Goal: Task Accomplishment & Management: Use online tool/utility

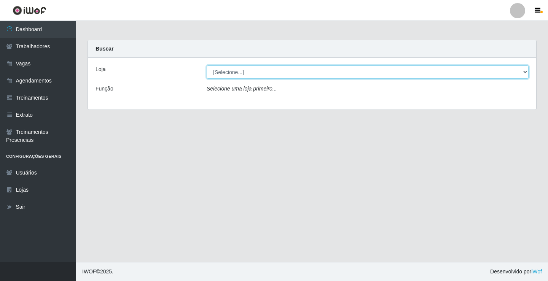
click at [258, 71] on select "[Selecione...] Supermercado VOLLET" at bounding box center [368, 71] width 322 height 13
select select "72"
click at [207, 65] on select "[Selecione...] Supermercado VOLLET" at bounding box center [368, 71] width 322 height 13
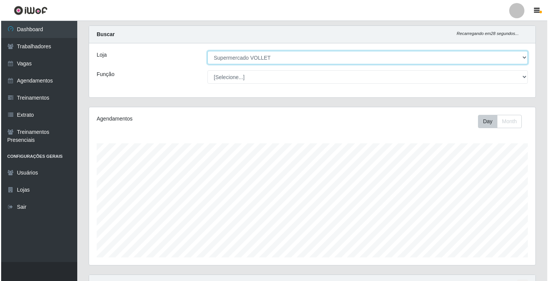
scroll to position [224, 0]
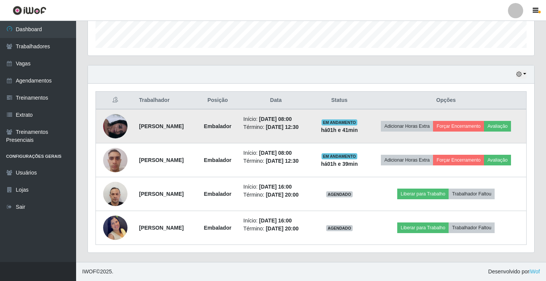
click at [116, 120] on img at bounding box center [115, 126] width 24 height 24
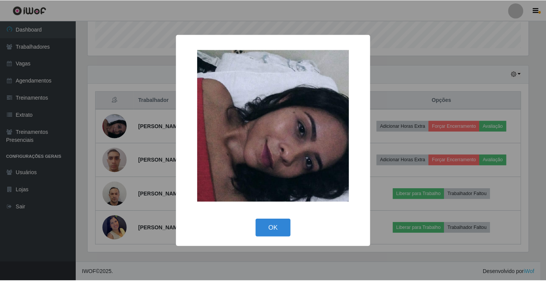
scroll to position [158, 443]
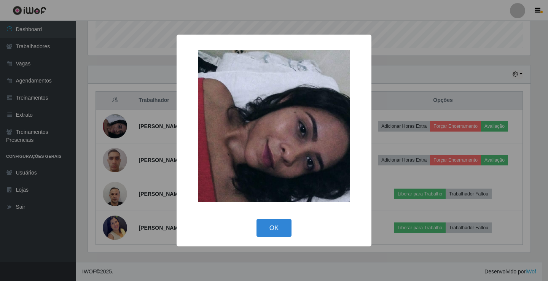
click at [124, 136] on div "× OK Cancel" at bounding box center [274, 140] width 548 height 281
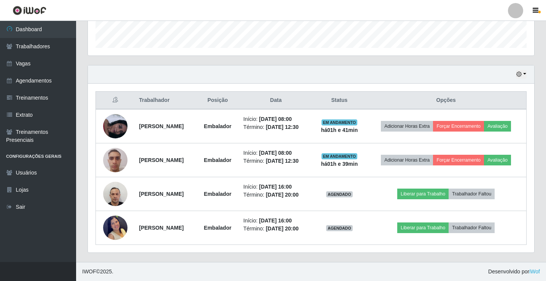
scroll to position [158, 447]
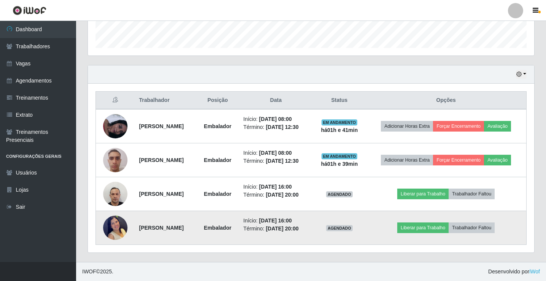
click at [107, 220] on img at bounding box center [115, 228] width 24 height 34
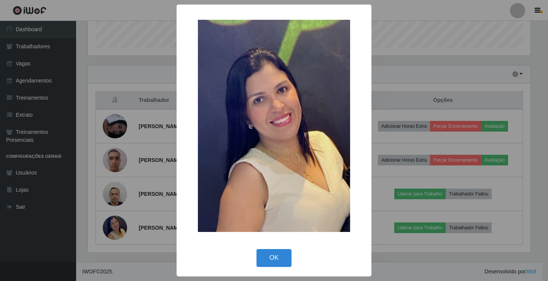
click at [107, 216] on div "× OK Cancel" at bounding box center [274, 140] width 548 height 281
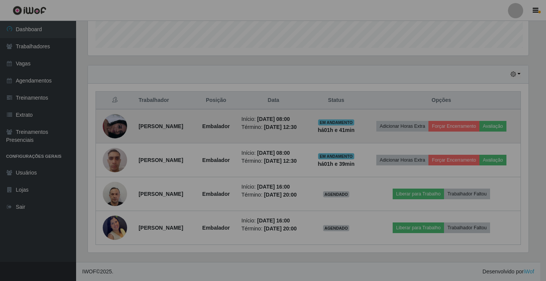
scroll to position [158, 447]
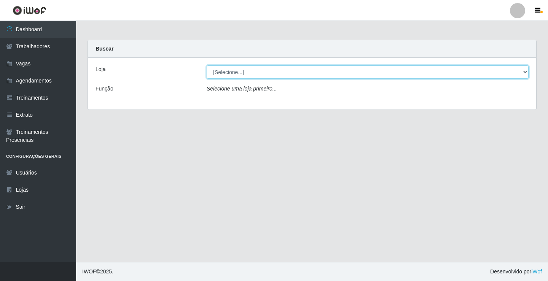
click at [279, 75] on select "[Selecione...] Supermercado VOLLET" at bounding box center [368, 71] width 322 height 13
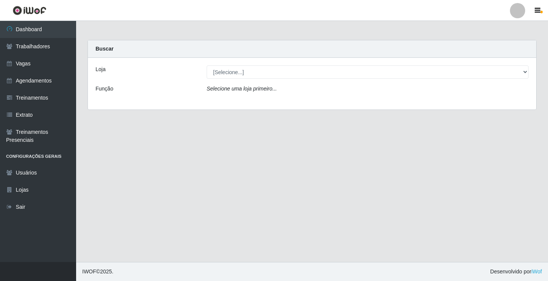
click at [262, 101] on div "Loja [Selecione...] Supermercado VOLLET Função Selecione uma loja primeiro..." at bounding box center [312, 84] width 449 height 52
click at [267, 80] on div "Loja [Selecione...] Supermercado VOLLET Função Selecione uma loja primeiro..." at bounding box center [312, 84] width 449 height 52
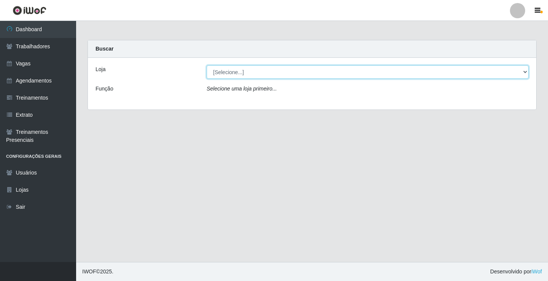
click at [229, 75] on select "[Selecione...] Supermercado VOLLET" at bounding box center [368, 71] width 322 height 13
select select "72"
click at [207, 65] on select "[Selecione...] Supermercado VOLLET" at bounding box center [368, 71] width 322 height 13
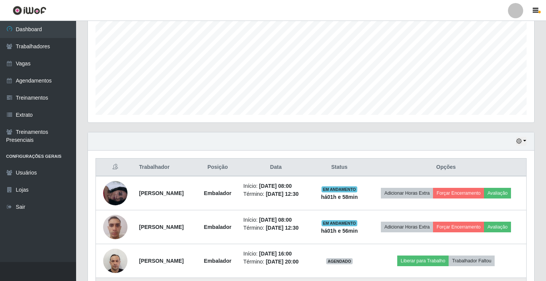
scroll to position [224, 0]
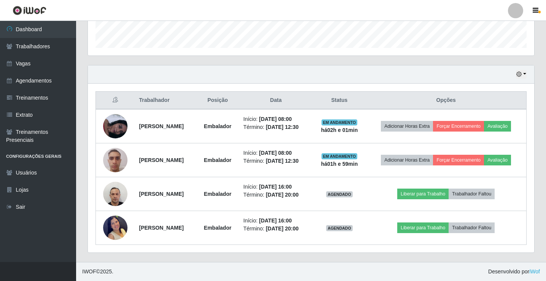
click at [303, 74] on div "Hoje 1 dia 3 dias 1 Semana Não encerrados" at bounding box center [311, 74] width 447 height 18
